Goal: Transaction & Acquisition: Purchase product/service

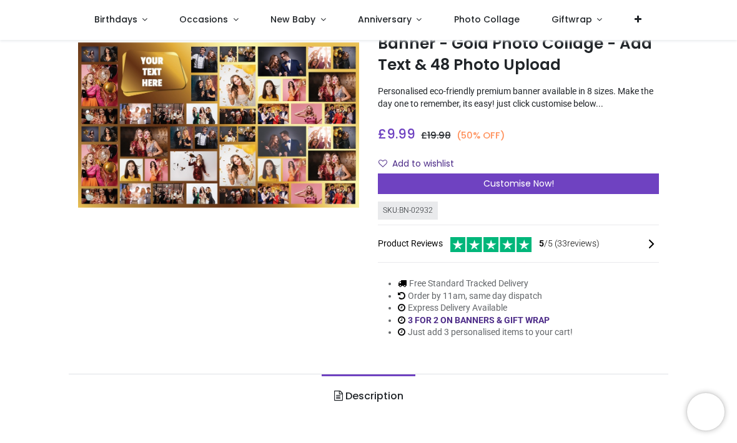
scroll to position [67, 0]
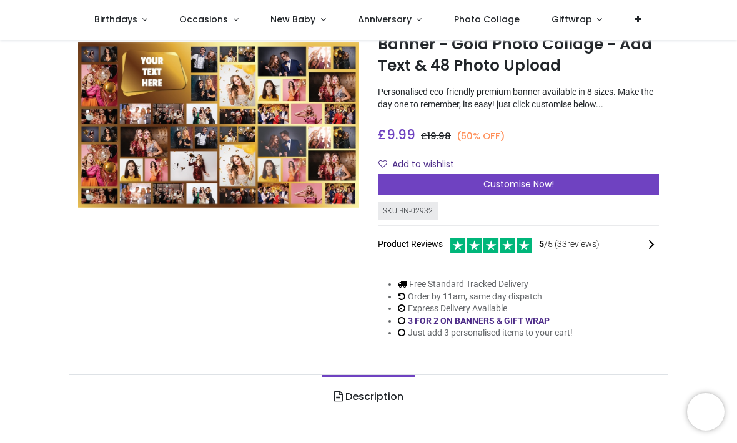
click at [529, 190] on span "Customise Now!" at bounding box center [518, 184] width 71 height 12
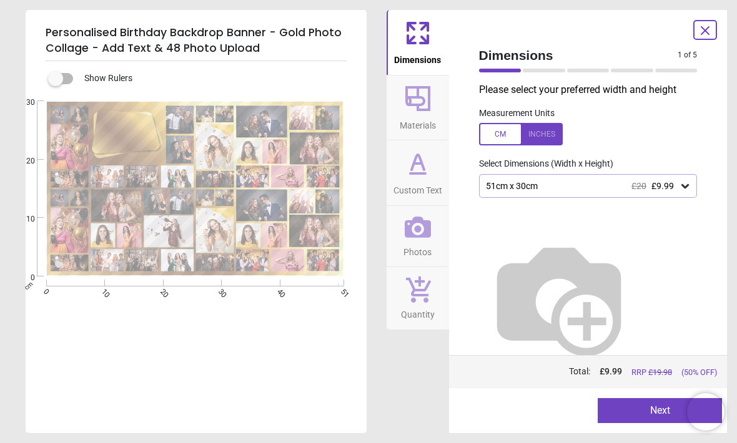
click at [559, 69] on div at bounding box center [544, 71] width 42 height 4
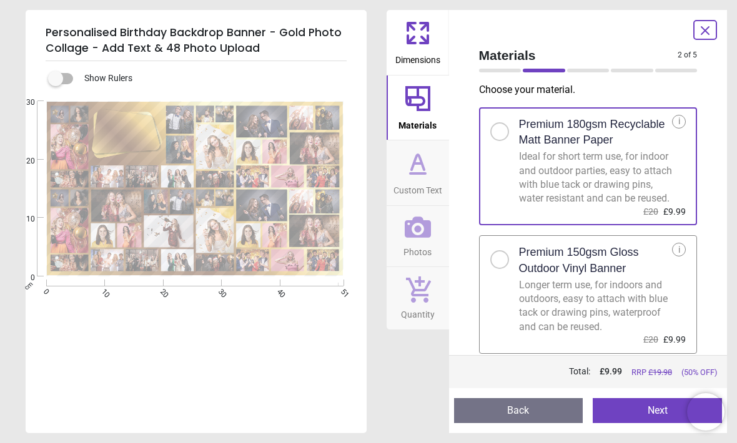
click at [544, 70] on div at bounding box center [544, 71] width 42 height 4
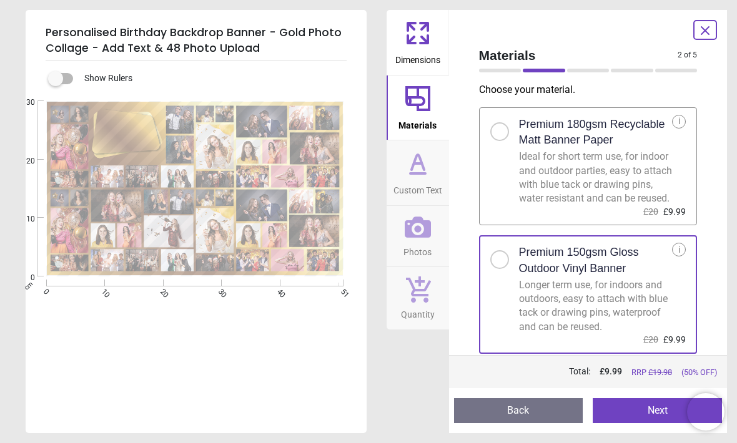
click at [501, 71] on div at bounding box center [500, 71] width 42 height 4
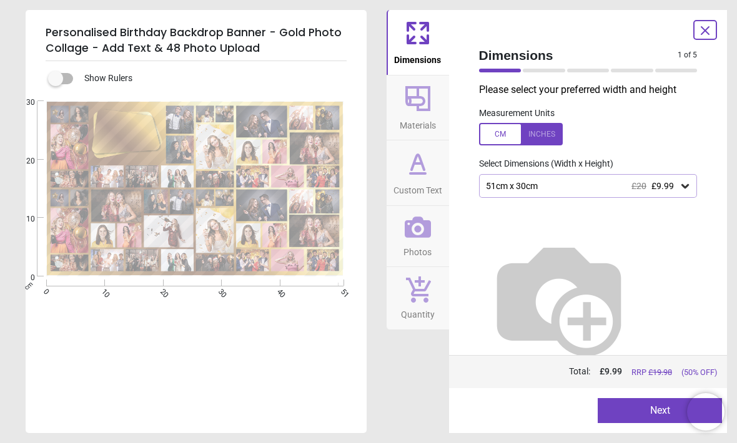
click at [687, 182] on icon at bounding box center [685, 186] width 12 height 12
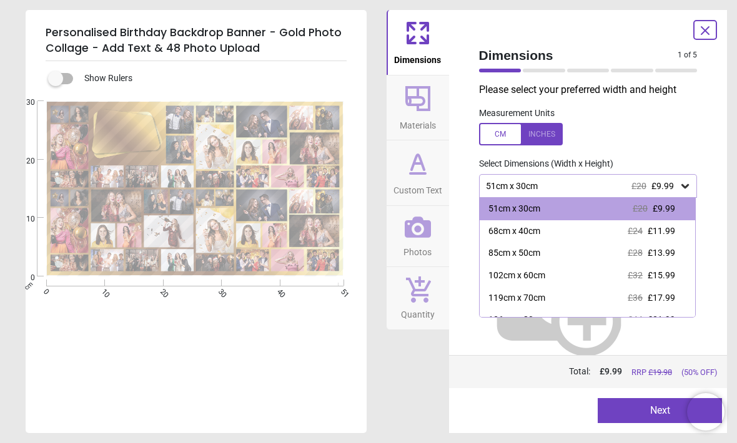
click at [674, 254] on span "£13.99" at bounding box center [660, 253] width 27 height 10
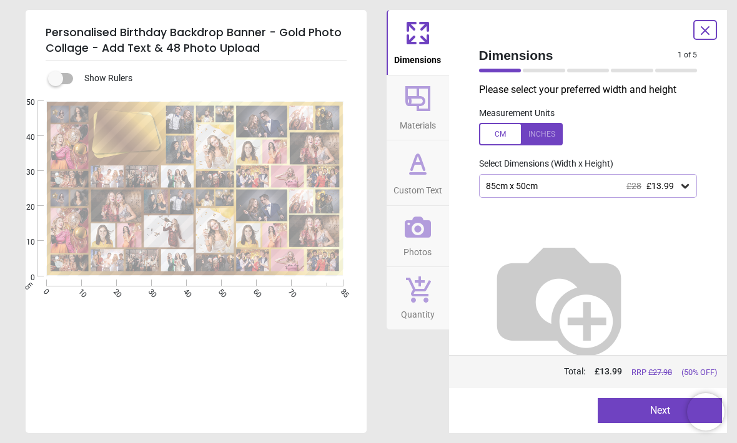
click at [546, 71] on div at bounding box center [544, 71] width 42 height 4
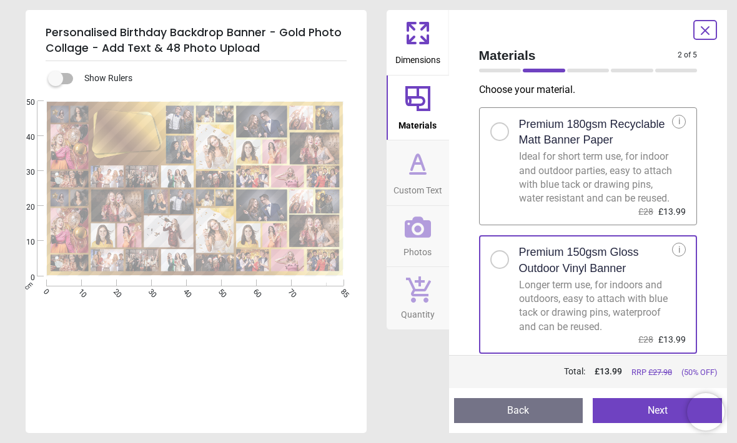
click at [589, 72] on div at bounding box center [588, 71] width 42 height 4
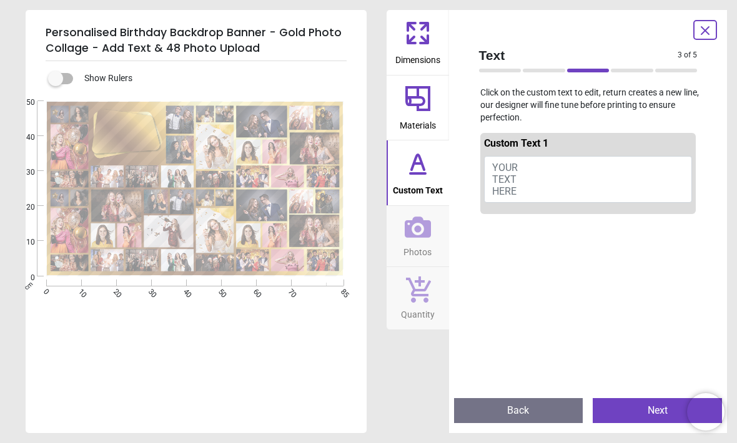
click at [556, 174] on button "YOUR TEXT HERE" at bounding box center [588, 179] width 209 height 47
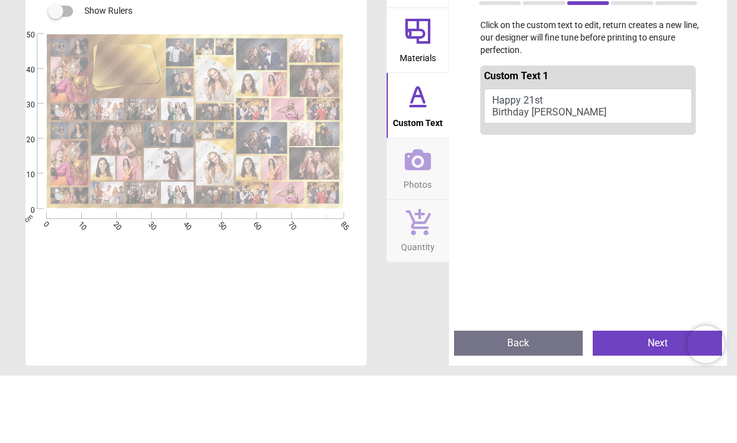
type textarea "**********"
click at [717, 78] on div "Text 3 of 5 3 of 6 Click on the custom text to edit, return creates a new line,…" at bounding box center [588, 221] width 278 height 423
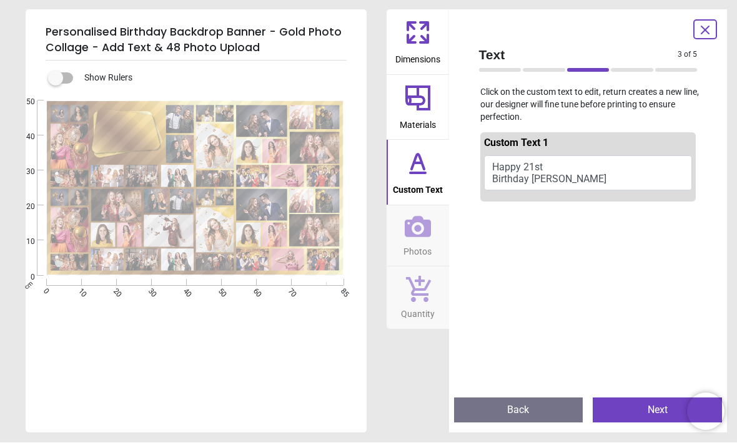
click at [632, 69] on div at bounding box center [632, 71] width 42 height 4
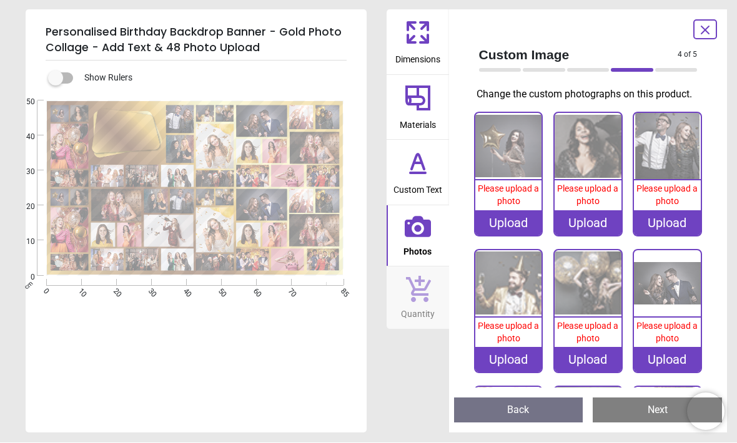
click at [674, 71] on div at bounding box center [676, 71] width 42 height 4
click at [666, 71] on div at bounding box center [676, 71] width 42 height 4
click at [518, 235] on div "Upload" at bounding box center [508, 223] width 67 height 25
click at [521, 236] on div "Upload" at bounding box center [508, 223] width 67 height 25
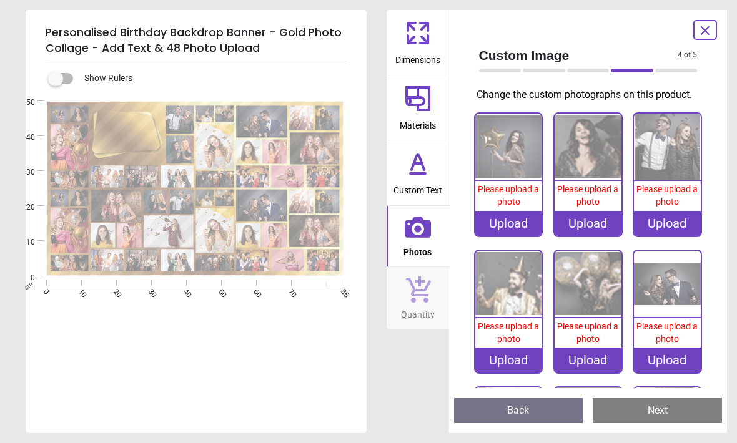
click at [510, 236] on div "Upload" at bounding box center [508, 223] width 67 height 25
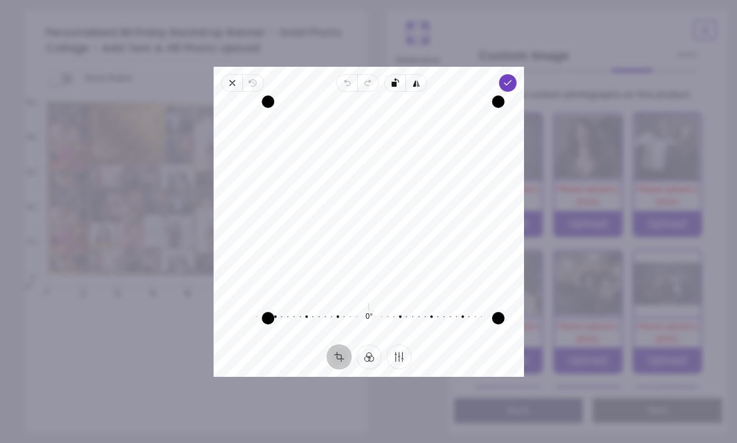
click at [515, 74] on span "Done" at bounding box center [507, 82] width 17 height 17
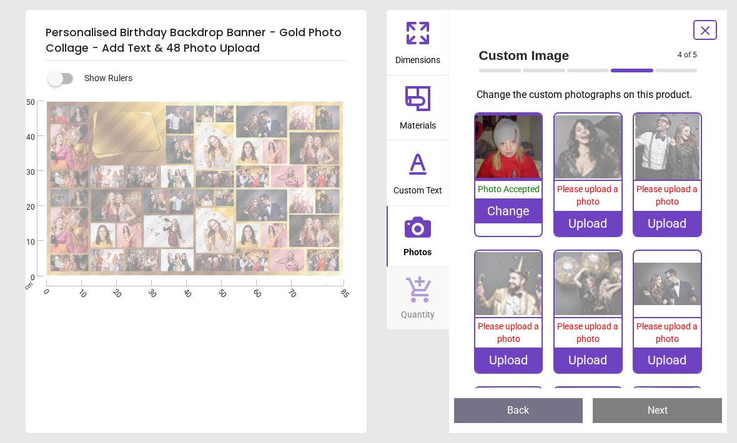
click at [589, 233] on div "Upload" at bounding box center [587, 223] width 67 height 25
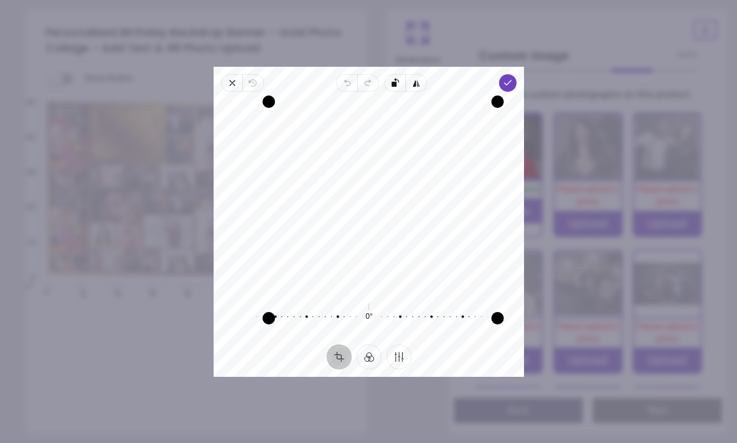
click at [519, 92] on div "Recenter 0° Reset" at bounding box center [369, 218] width 310 height 253
click at [513, 78] on icon "button" at bounding box center [508, 83] width 10 height 10
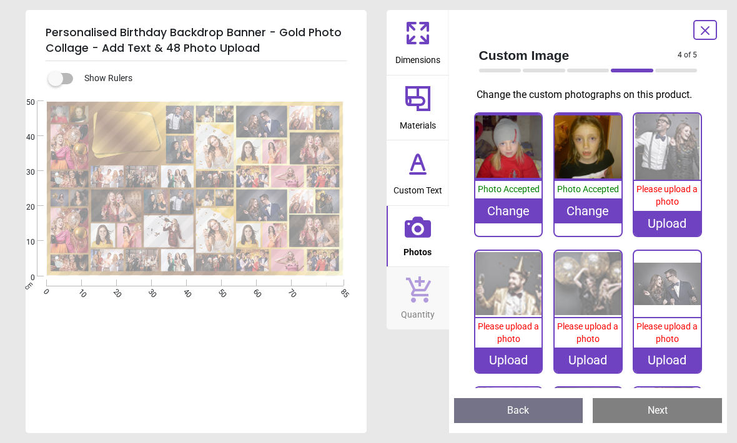
click at [670, 236] on div "Upload" at bounding box center [667, 223] width 67 height 25
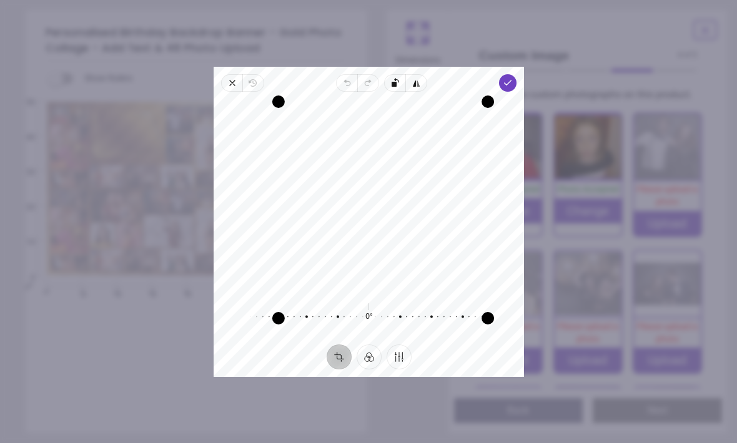
click at [516, 74] on span "Done" at bounding box center [507, 82] width 17 height 17
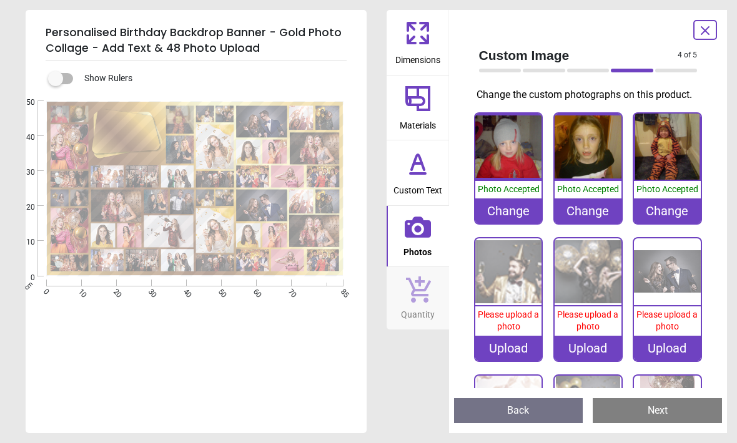
click at [518, 361] on div "Upload" at bounding box center [508, 348] width 67 height 25
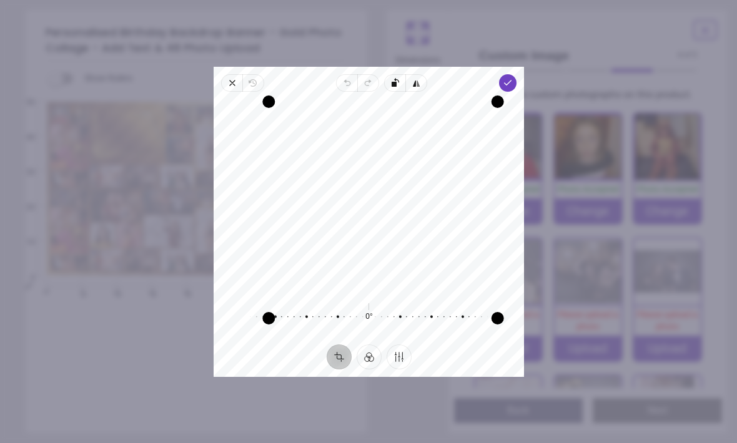
click at [511, 81] on polyline "button" at bounding box center [507, 83] width 7 height 4
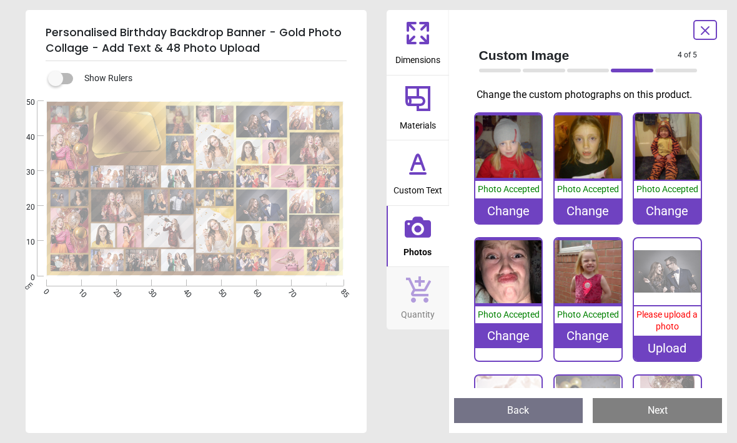
scroll to position [67, 0]
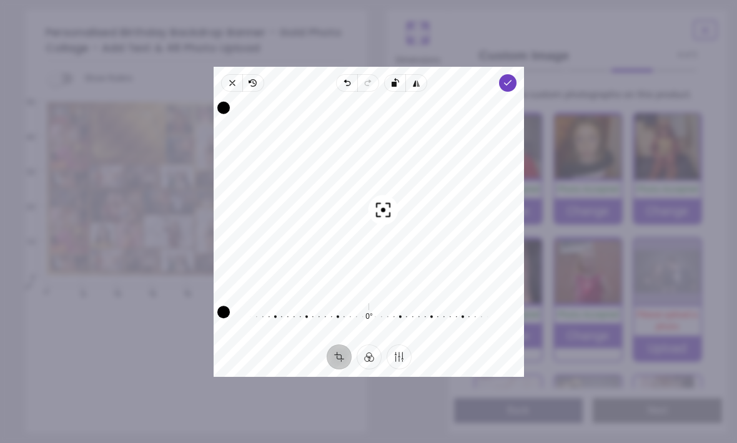
click at [221, 74] on span "Close" at bounding box center [231, 82] width 21 height 17
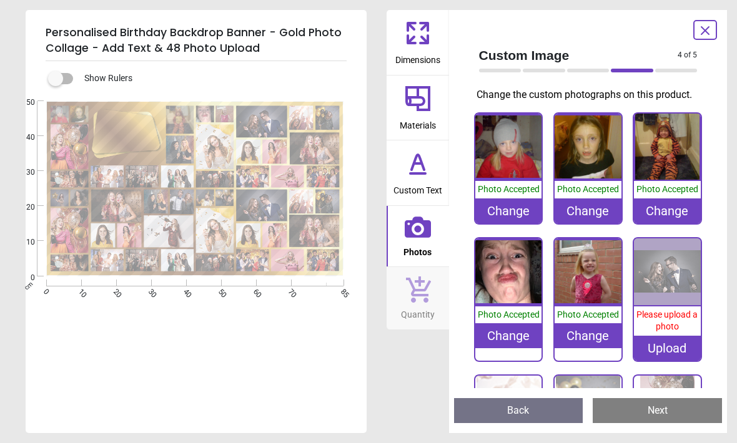
click at [312, 149] on image at bounding box center [314, 148] width 49 height 32
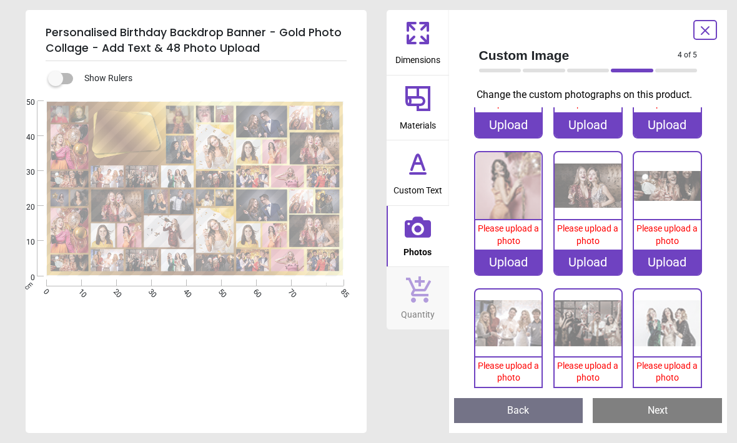
scroll to position [552, 0]
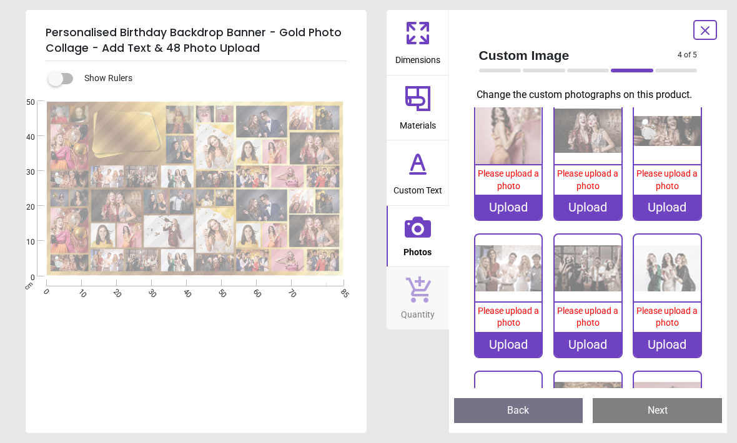
click at [506, 220] on div "Upload" at bounding box center [508, 207] width 67 height 25
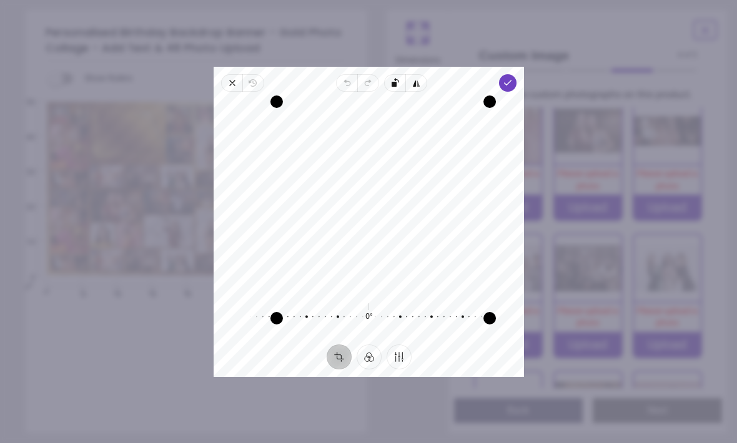
click at [511, 81] on polyline "button" at bounding box center [507, 83] width 7 height 4
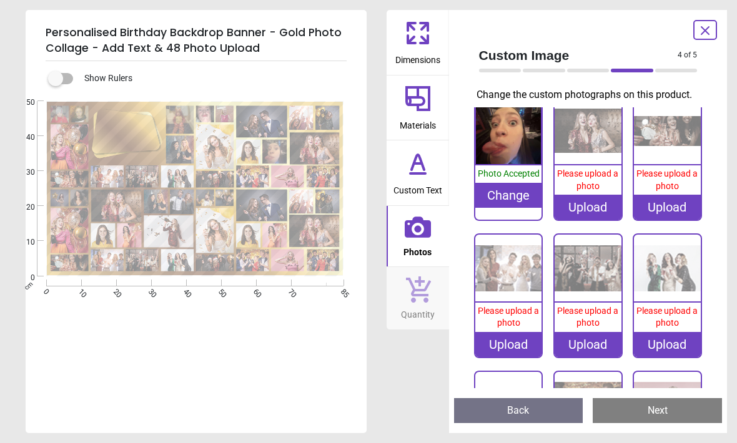
click at [69, 145] on image at bounding box center [69, 146] width 38 height 45
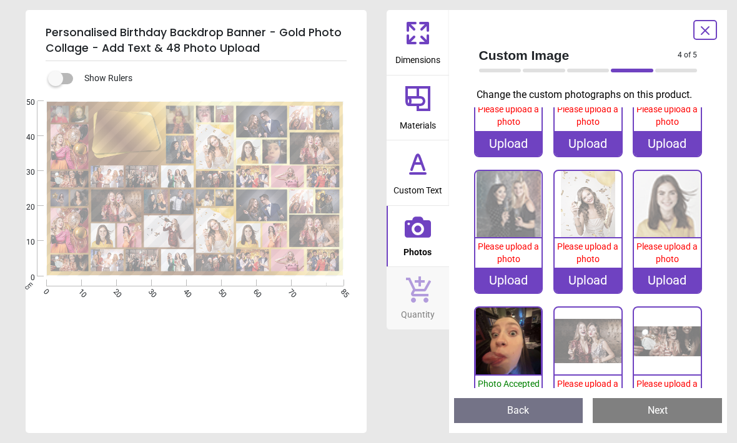
scroll to position [279, 0]
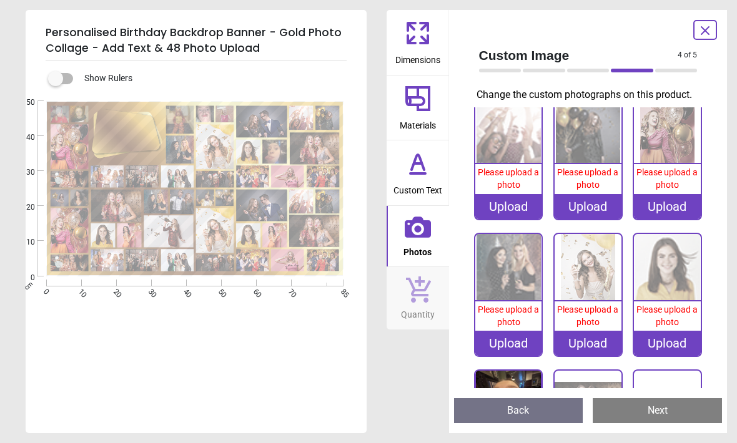
click at [661, 219] on div "Upload" at bounding box center [667, 206] width 67 height 25
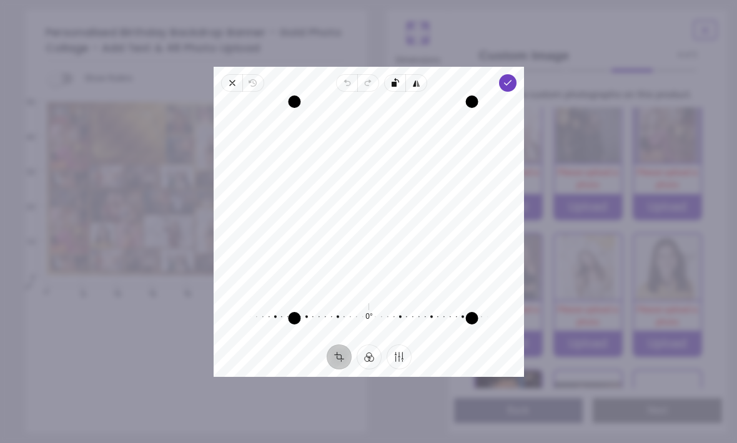
click at [516, 92] on div "Recenter 0° Reset" at bounding box center [369, 218] width 310 height 253
click at [511, 81] on polyline "button" at bounding box center [507, 83] width 7 height 4
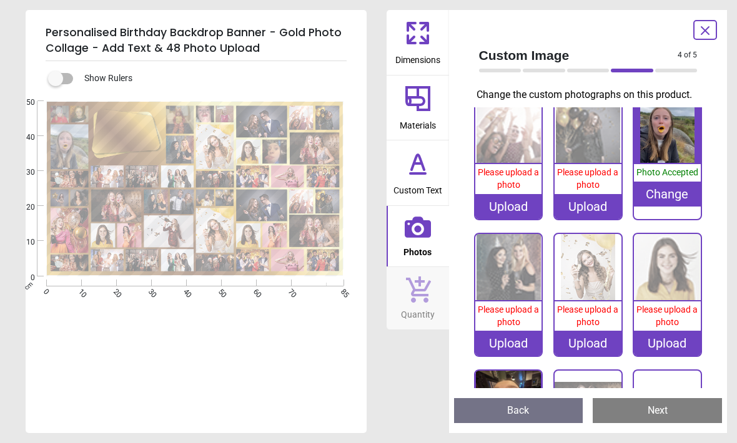
click at [516, 219] on div "Upload" at bounding box center [508, 206] width 67 height 25
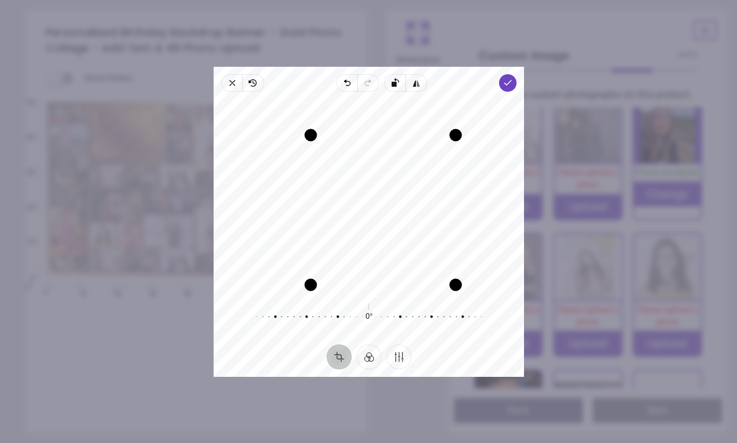
click at [515, 74] on span "Done" at bounding box center [507, 82] width 17 height 17
